Goal: Learn about a topic

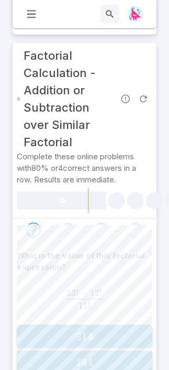
scroll to position [523, 0]
